Goal: Navigation & Orientation: Go to known website

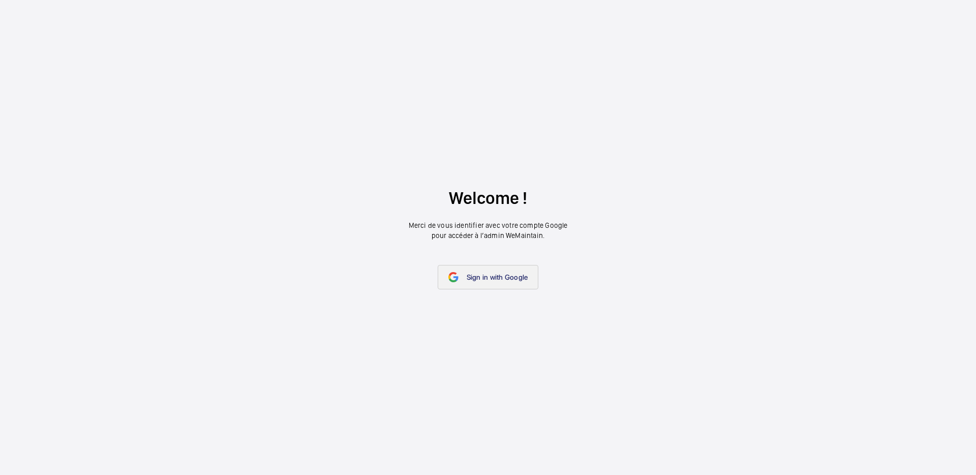
click at [522, 274] on span "Sign in with Google" at bounding box center [497, 277] width 61 height 8
click at [656, 86] on wm-front-google-login "Welcome ! Merci de vous identifier avec votre compte Google pour accéder à l’ad…" at bounding box center [488, 237] width 976 height 475
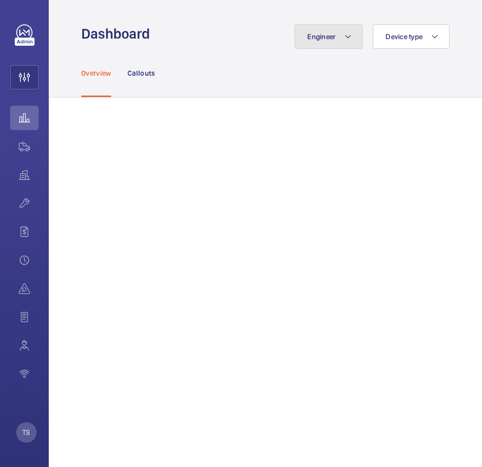
click at [344, 33] on mat-icon at bounding box center [348, 36] width 8 height 12
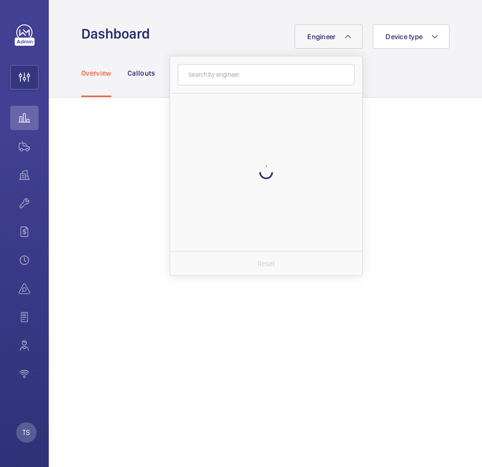
click at [344, 33] on mat-icon at bounding box center [348, 36] width 8 height 12
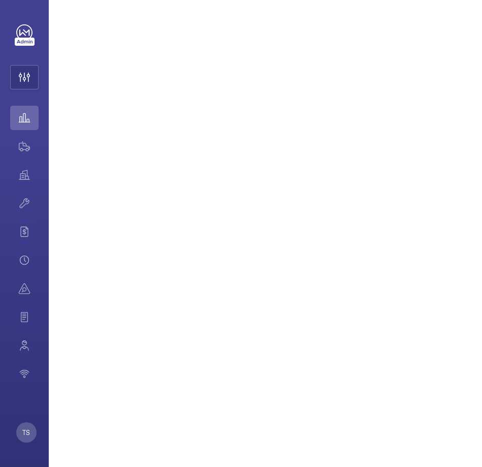
scroll to position [1223, 0]
